Goal: Transaction & Acquisition: Purchase product/service

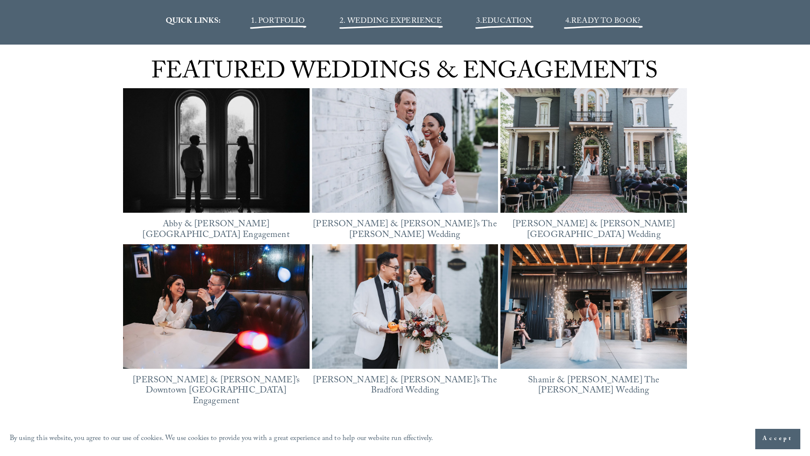
scroll to position [1234, 0]
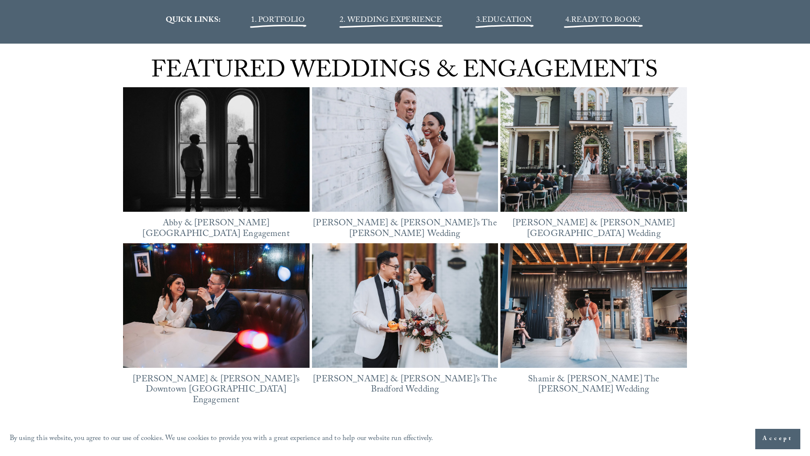
click at [601, 23] on span "READY TO BOOK?" at bounding box center [605, 20] width 69 height 13
click at [477, 23] on span "3. EDUCATION" at bounding box center [504, 20] width 56 height 13
click at [494, 20] on span "EDUCATION" at bounding box center [506, 20] width 49 height 13
click at [375, 20] on span "2. WEDDING EXPERIENCE" at bounding box center [391, 20] width 102 height 13
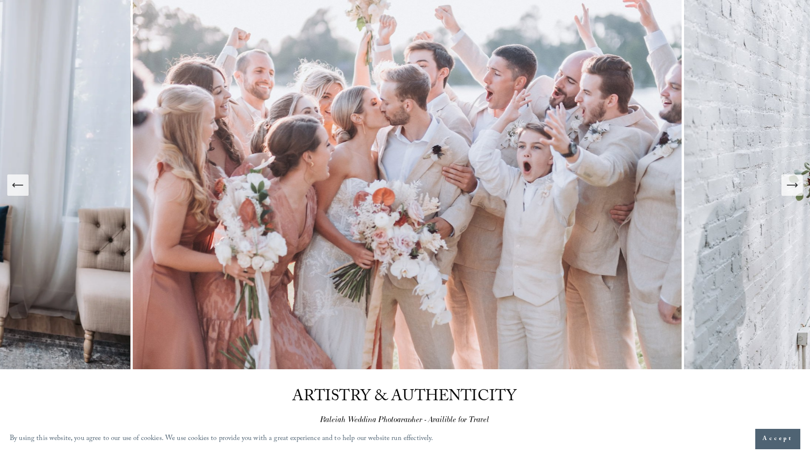
scroll to position [0, 0]
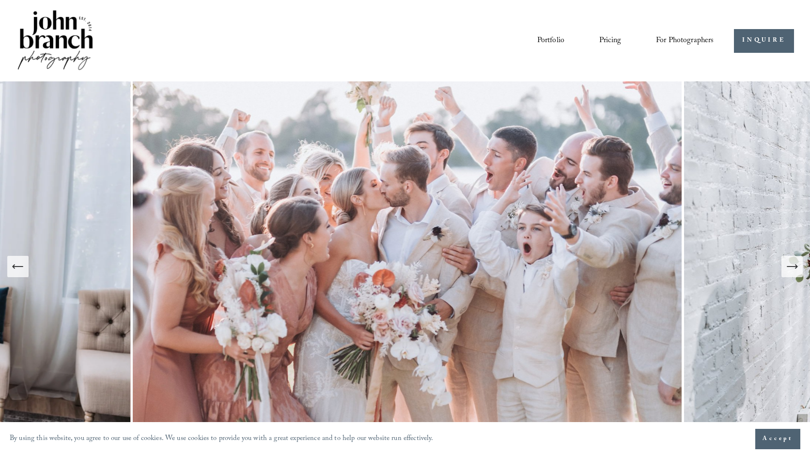
click at [537, 35] on link "Portfolio" at bounding box center [550, 40] width 27 height 16
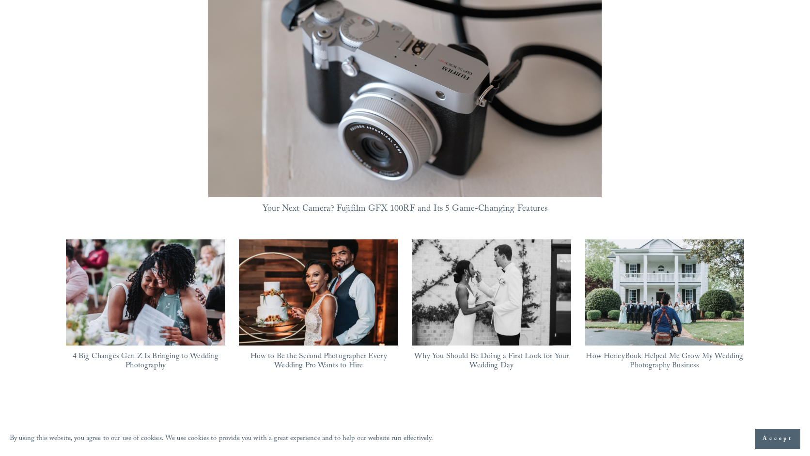
scroll to position [814, 0]
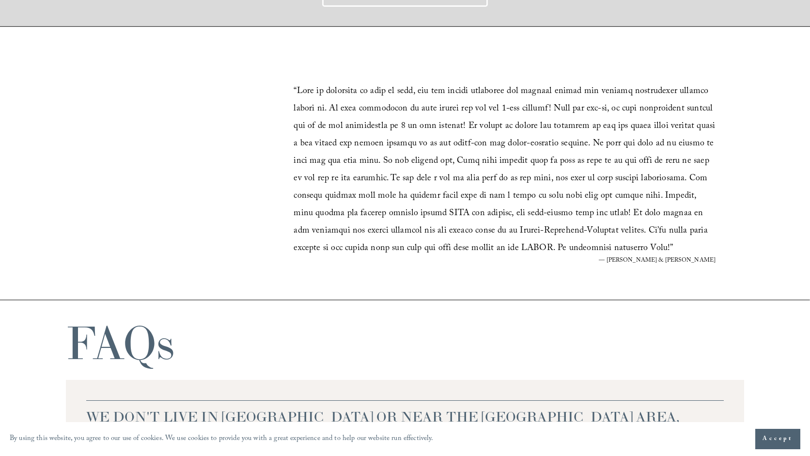
scroll to position [1783, 0]
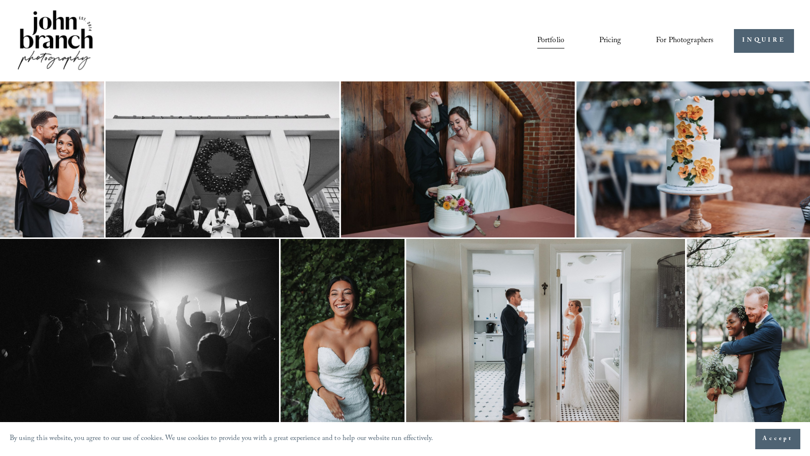
click at [43, 35] on img at bounding box center [55, 40] width 78 height 65
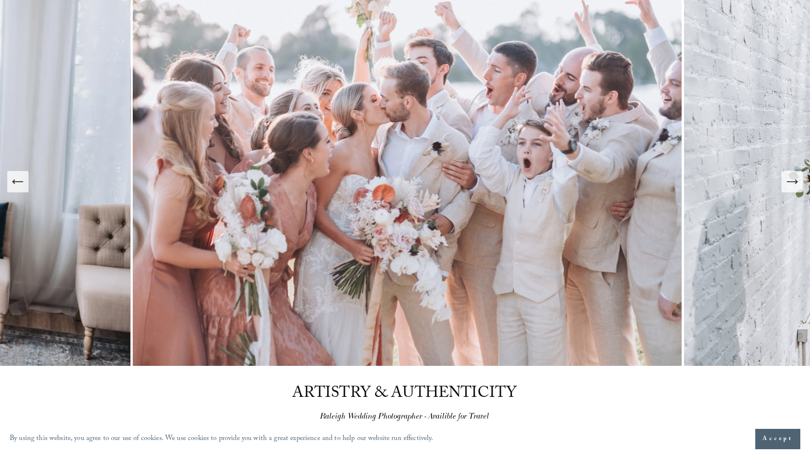
scroll to position [135, 0]
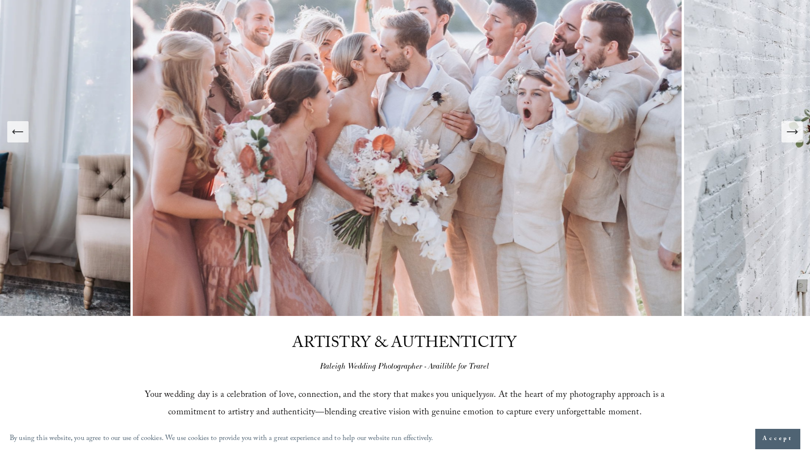
click at [791, 137] on icon "Next Slide" at bounding box center [792, 132] width 14 height 14
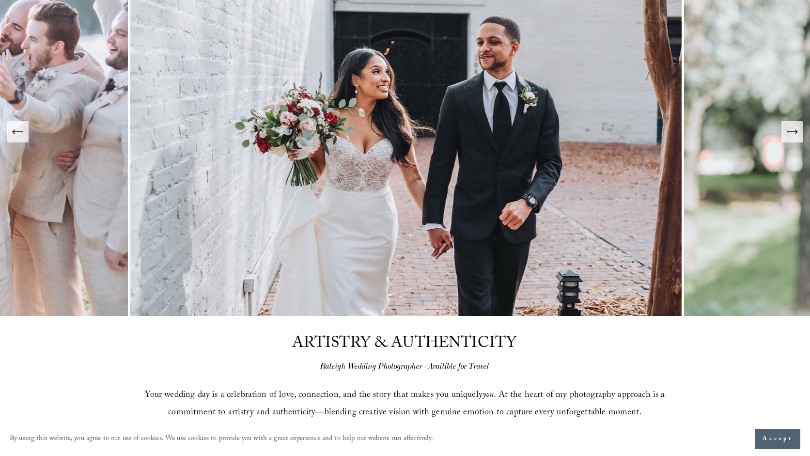
click at [791, 137] on icon "Next Slide" at bounding box center [792, 132] width 14 height 14
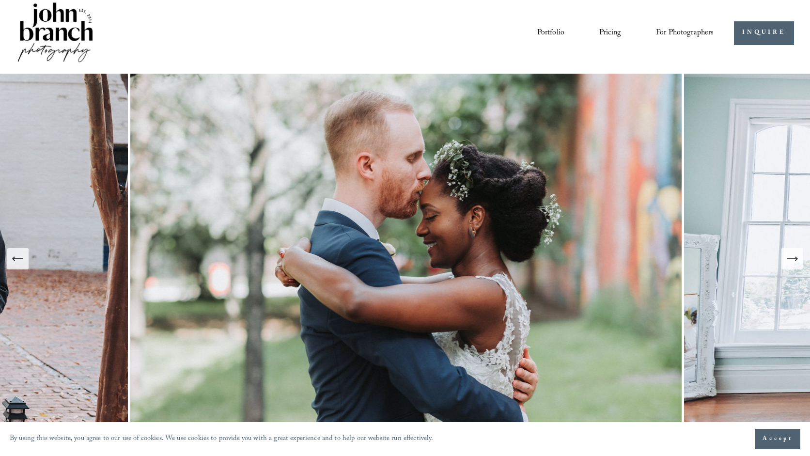
scroll to position [0, 0]
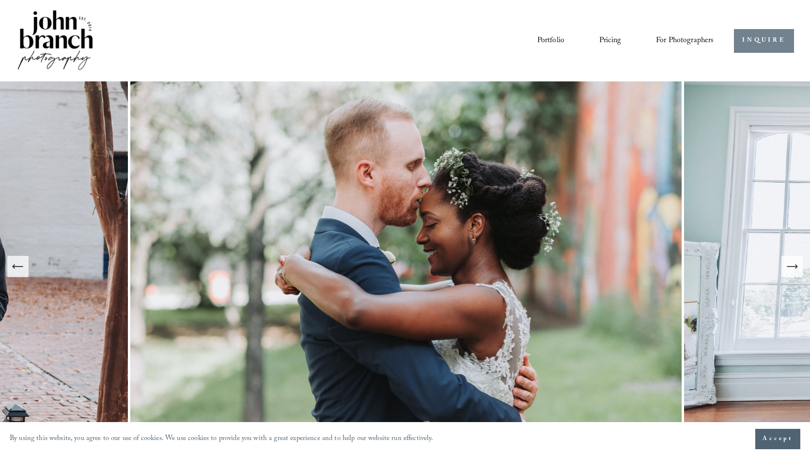
click at [759, 43] on link "INQUIRE" at bounding box center [764, 41] width 60 height 24
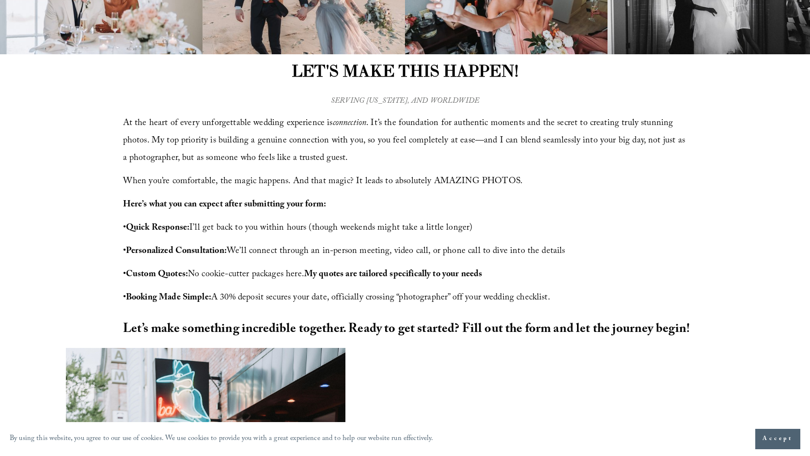
scroll to position [253, 0]
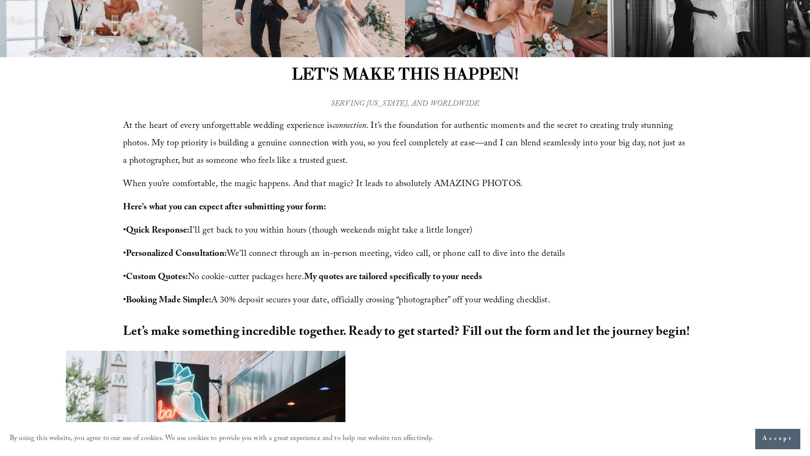
click at [251, 280] on span "• Custom Quotes: No cookie-cutter packages here. My quotes are tailored specifi…" at bounding box center [303, 277] width 360 height 15
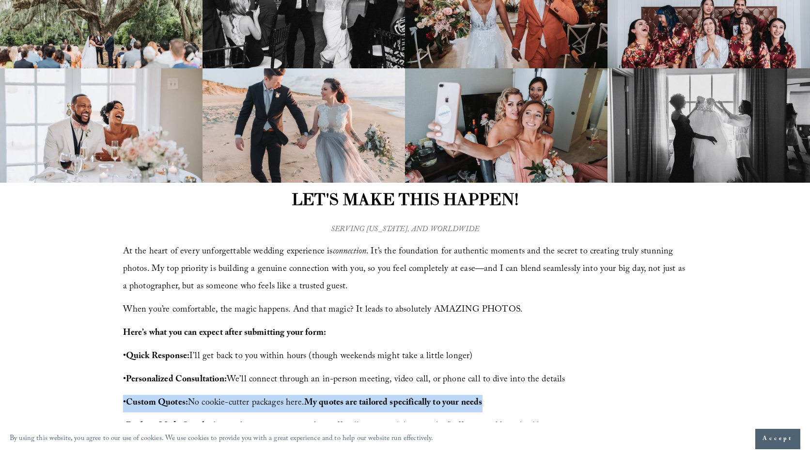
scroll to position [0, 0]
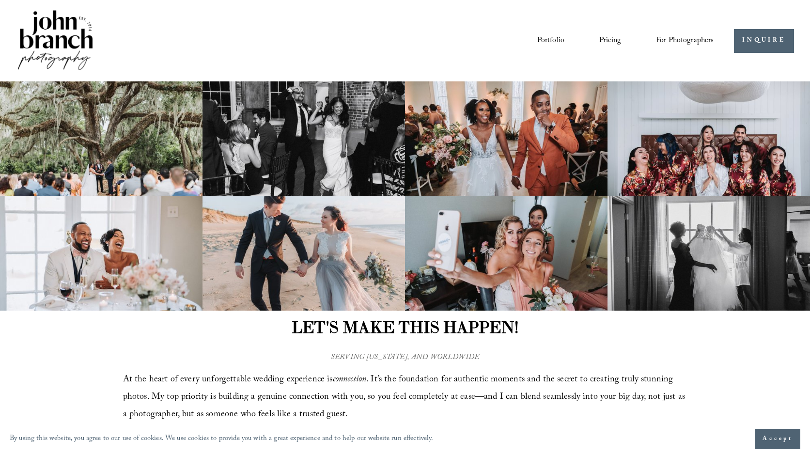
click at [568, 137] on img at bounding box center [506, 138] width 203 height 114
click at [0, 0] on span "Presets" at bounding box center [0, 0] width 0 height 0
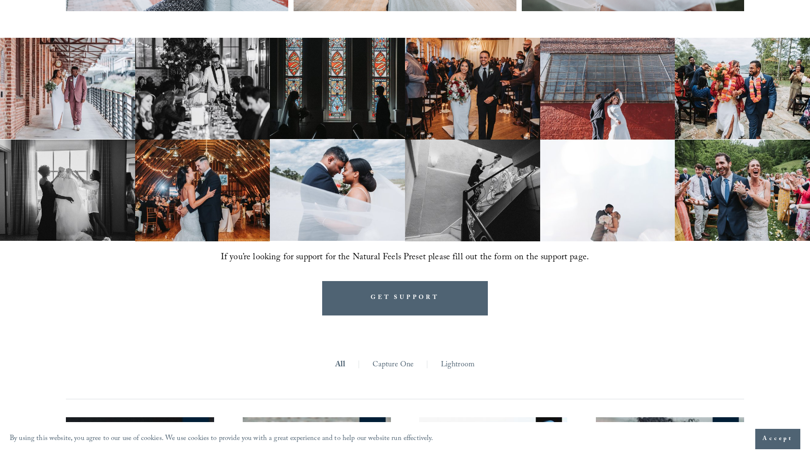
scroll to position [562, 0]
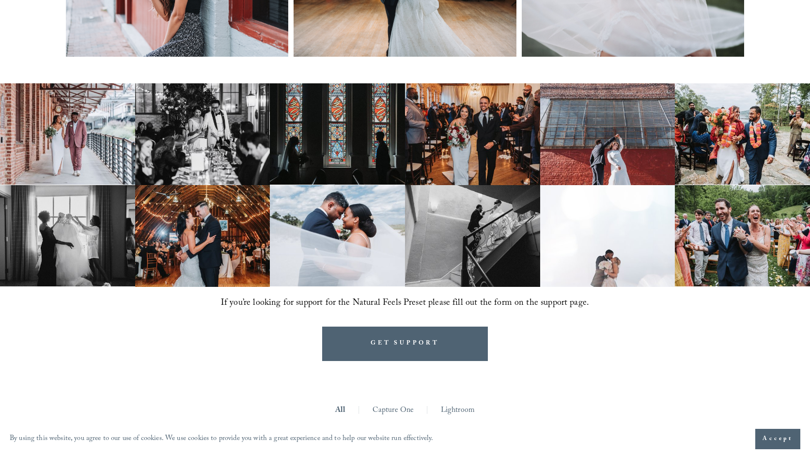
click at [326, 151] on img at bounding box center [337, 134] width 135 height 102
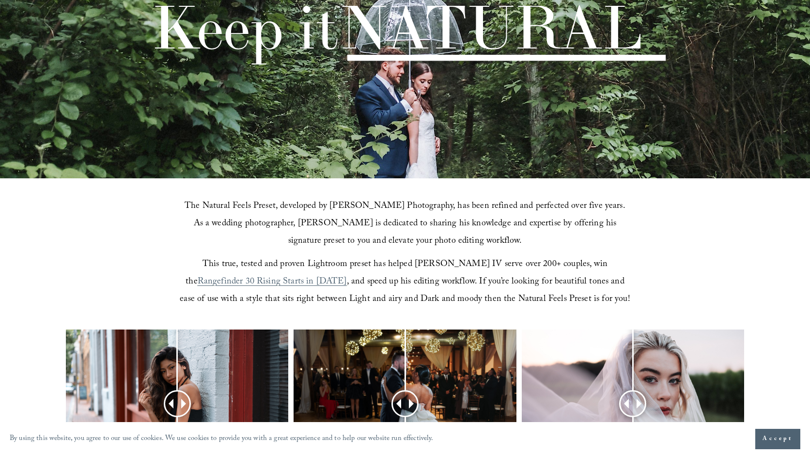
scroll to position [458, 0]
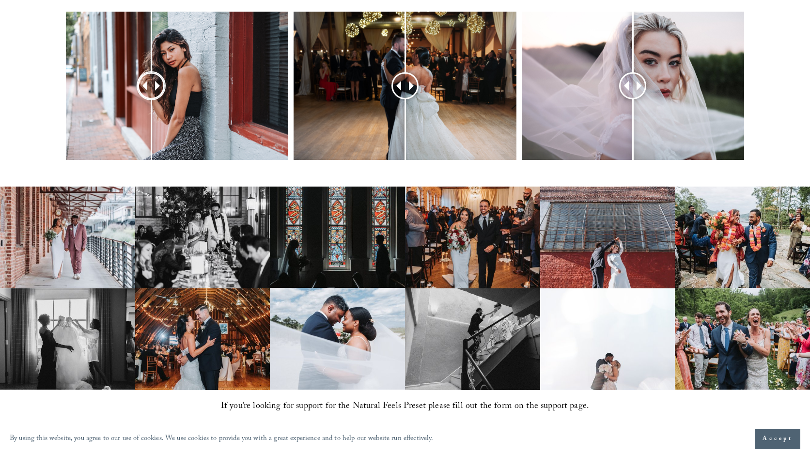
drag, startPoint x: 178, startPoint y: 86, endPoint x: 151, endPoint y: 105, distance: 33.0
click at [151, 98] on div at bounding box center [151, 86] width 25 height 25
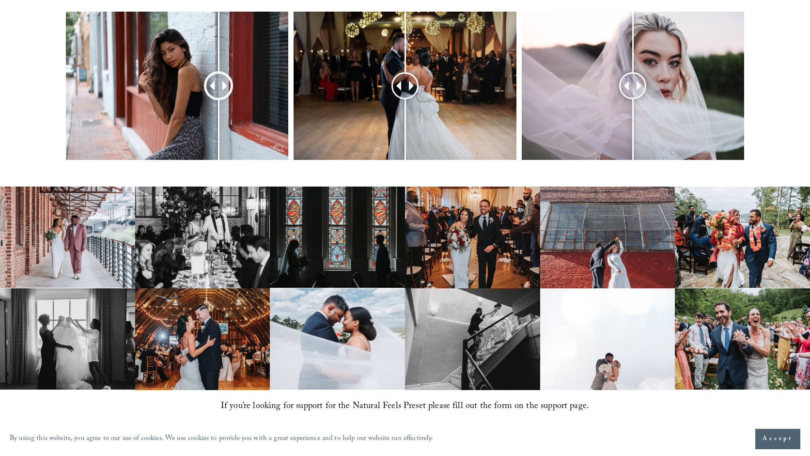
drag, startPoint x: 154, startPoint y: 83, endPoint x: 219, endPoint y: 70, distance: 65.8
click at [219, 73] on div at bounding box center [218, 85] width 25 height 25
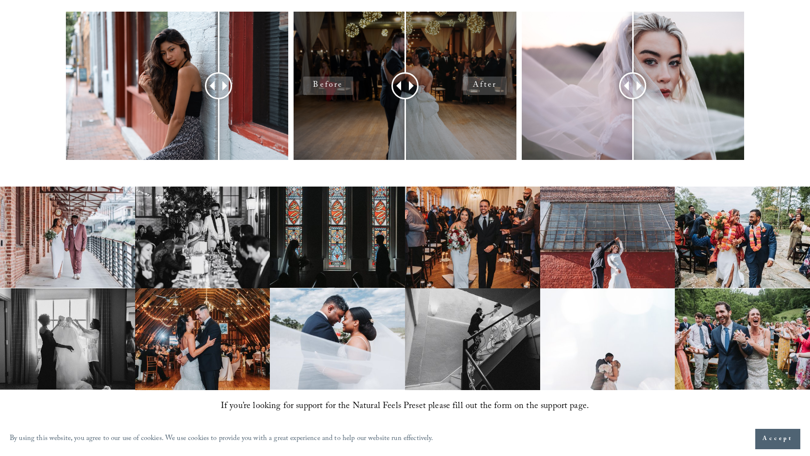
click at [336, 83] on div at bounding box center [405, 86] width 222 height 148
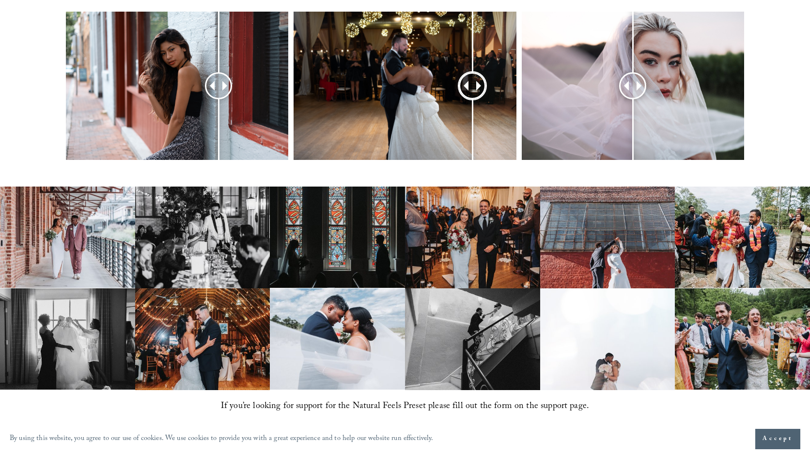
drag, startPoint x: 409, startPoint y: 86, endPoint x: 429, endPoint y: 96, distance: 22.1
click at [460, 96] on div at bounding box center [473, 86] width 26 height 26
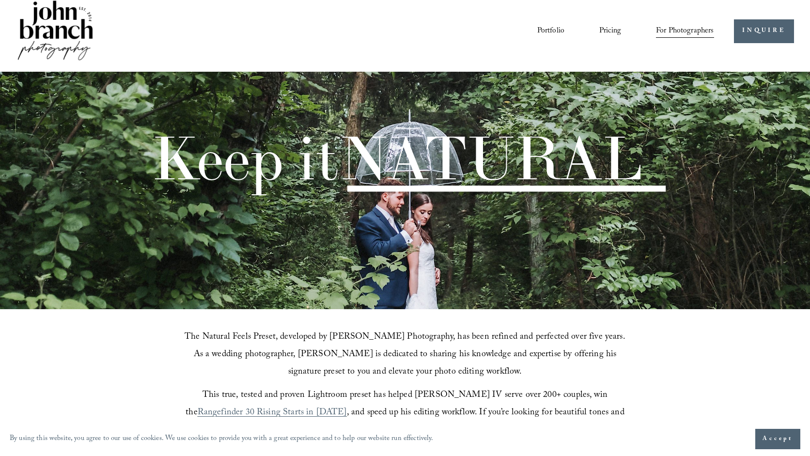
scroll to position [0, 0]
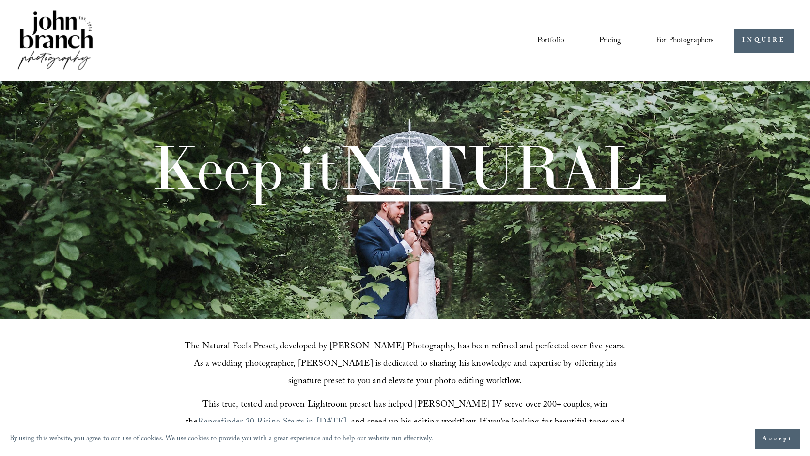
click at [61, 34] on img at bounding box center [55, 40] width 78 height 65
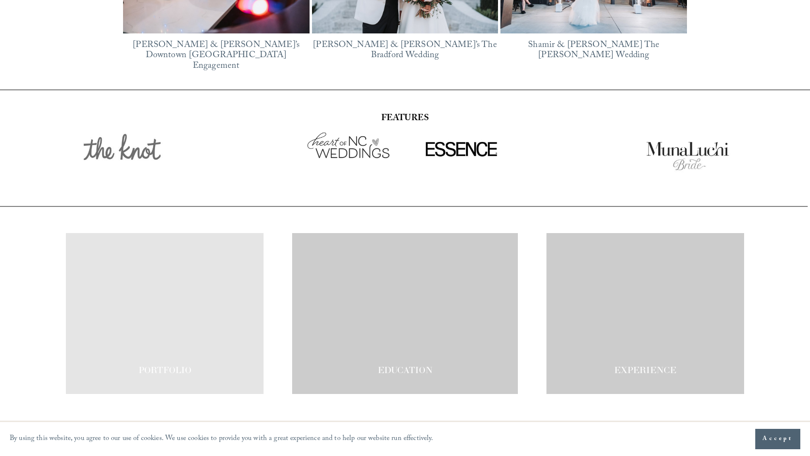
scroll to position [1648, 0]
